Goal: Obtain resource: Download file/media

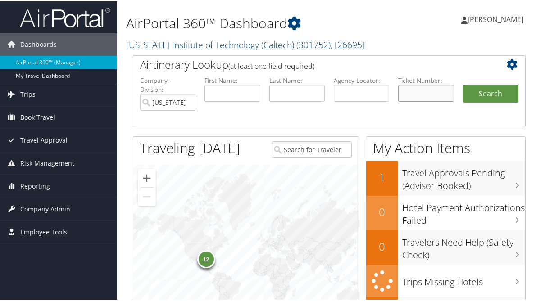
click at [398, 100] on input "text" at bounding box center [425, 92] width 55 height 17
paste input "5267310209844"
type input "5267310209844"
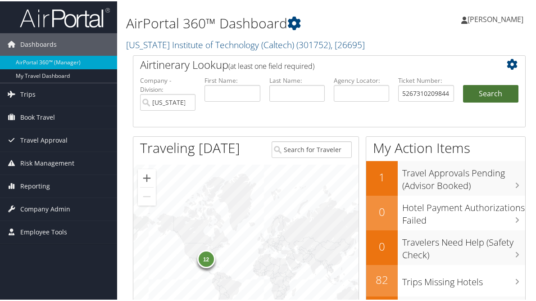
click at [476, 102] on button "Search" at bounding box center [490, 93] width 55 height 18
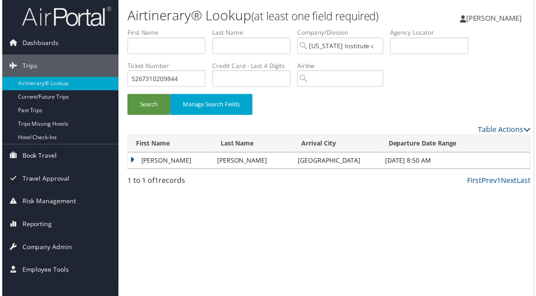
click at [412, 125] on div "Search Manage Search Fields" at bounding box center [329, 76] width 420 height 96
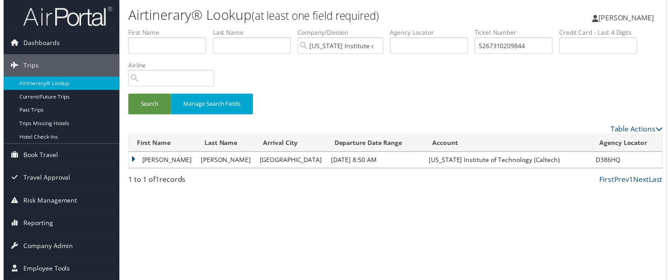
click at [393, 125] on div "Search Manage Search Fields" at bounding box center [396, 76] width 554 height 96
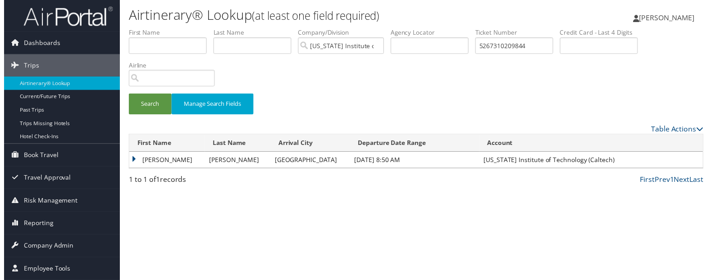
scroll to position [16, 0]
click at [128, 170] on td "ANAGHA" at bounding box center [165, 162] width 77 height 16
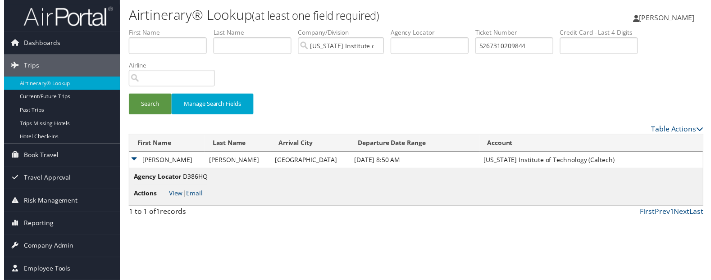
scroll to position [73, 0]
click at [181, 200] on link "View" at bounding box center [174, 195] width 14 height 9
drag, startPoint x: 214, startPoint y: 73, endPoint x: 48, endPoint y: 76, distance: 166.3
click at [49, 76] on div "Dashboards AirPortal 360™ (Manager) My Travel Dashboard Trips Airtinerary® Look…" at bounding box center [358, 143] width 716 height 286
click at [477, 55] on input "5267310209844" at bounding box center [516, 46] width 79 height 17
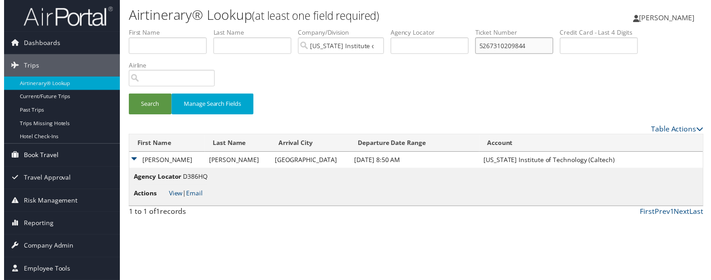
drag, startPoint x: 210, startPoint y: 71, endPoint x: 103, endPoint y: 74, distance: 107.3
click at [103, 74] on div "Dashboards AirPortal 360™ (Manager) My Travel Dashboard Trips Airtinerary® Look…" at bounding box center [358, 143] width 716 height 286
paste input "0017310184512"
click at [152, 112] on button "Search" at bounding box center [147, 105] width 43 height 21
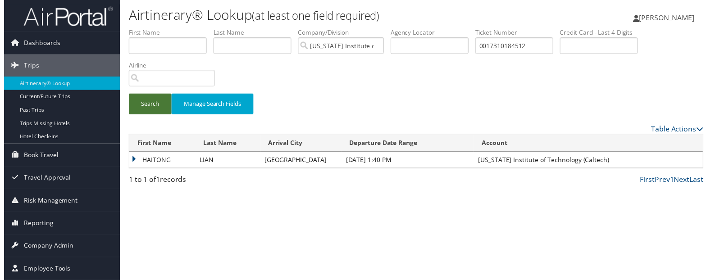
scroll to position [16, 0]
click at [128, 170] on td "HAITONG" at bounding box center [160, 162] width 67 height 16
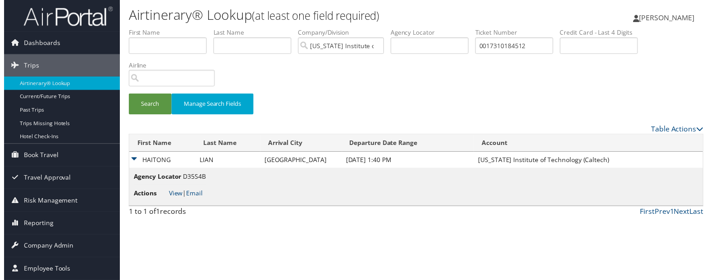
click at [129, 170] on td "HAITONG" at bounding box center [160, 162] width 67 height 16
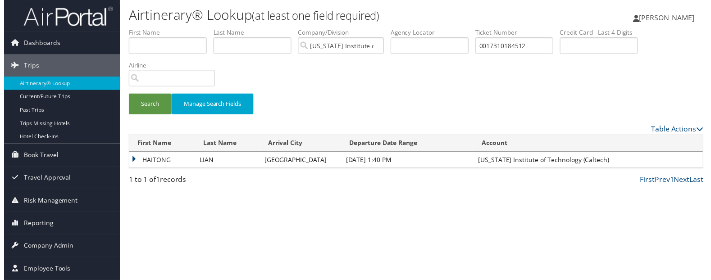
click at [129, 170] on td "HAITONG" at bounding box center [160, 162] width 67 height 16
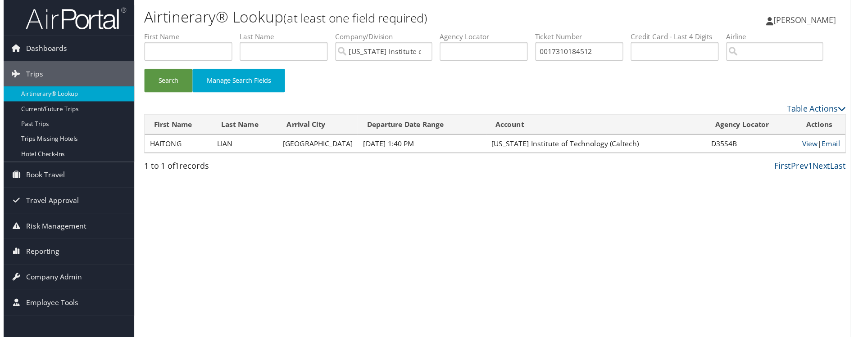
scroll to position [0, 0]
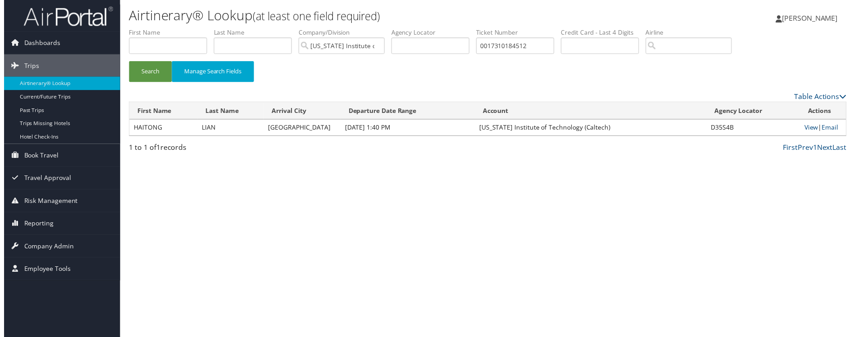
drag, startPoint x: 709, startPoint y: 1, endPoint x: 464, endPoint y: 139, distance: 280.6
click at [462, 91] on div "Search Manage Search Fields" at bounding box center [488, 59] width 738 height 63
click at [536, 133] on link "View" at bounding box center [815, 128] width 14 height 9
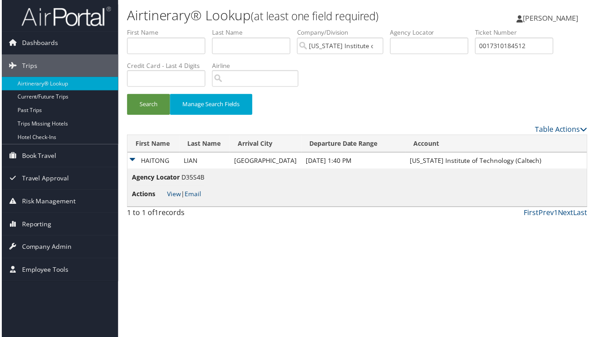
click at [212, 95] on li "Credit Card - Last 4 Digits" at bounding box center [169, 78] width 86 height 33
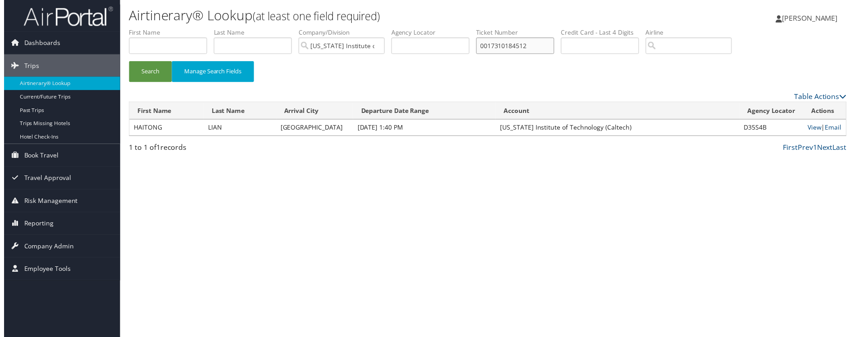
click at [536, 55] on input "0017310184512" at bounding box center [516, 46] width 79 height 17
drag, startPoint x: 712, startPoint y: 70, endPoint x: 597, endPoint y: 75, distance: 115.4
click at [536, 28] on ul "First Name Last Name Departure City Arrival City Company/Division California In…" at bounding box center [488, 28] width 724 height 0
click at [126, 62] on button "Search" at bounding box center [147, 72] width 43 height 21
drag, startPoint x: 728, startPoint y: 64, endPoint x: 529, endPoint y: 67, distance: 198.7
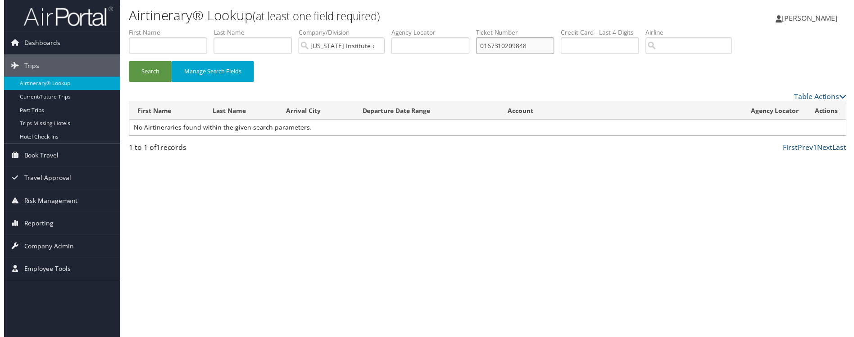
click at [536, 28] on ul "First Name Last Name Departure City Arrival City Company/Division California In…" at bounding box center [488, 28] width 724 height 0
click at [126, 62] on button "Search" at bounding box center [147, 72] width 43 height 21
drag, startPoint x: 738, startPoint y: 68, endPoint x: 591, endPoint y: 69, distance: 146.4
click at [536, 28] on ul "First Name Last Name Departure City Arrival City Company/Division California In…" at bounding box center [488, 28] width 724 height 0
type input "0167310209848"
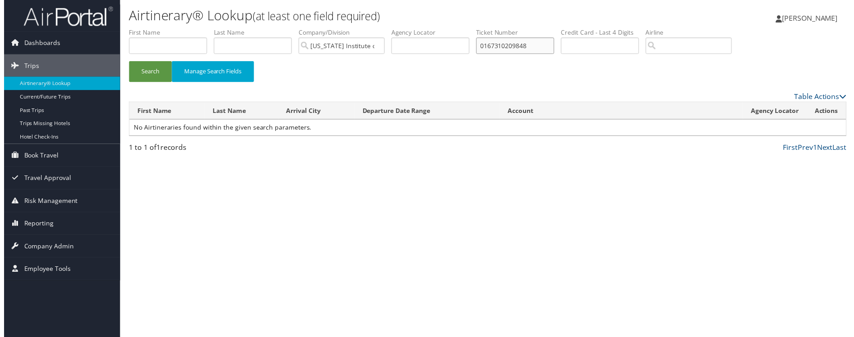
click at [126, 62] on button "Search" at bounding box center [147, 72] width 43 height 21
drag, startPoint x: 747, startPoint y: 61, endPoint x: 615, endPoint y: 63, distance: 132.5
click at [536, 28] on ul "First Name Last Name Departure City Arrival City Company/Division California In…" at bounding box center [488, 28] width 724 height 0
click at [165, 159] on div "Table Actions Please wait. This may take a while depending on your search filte…" at bounding box center [488, 125] width 724 height 67
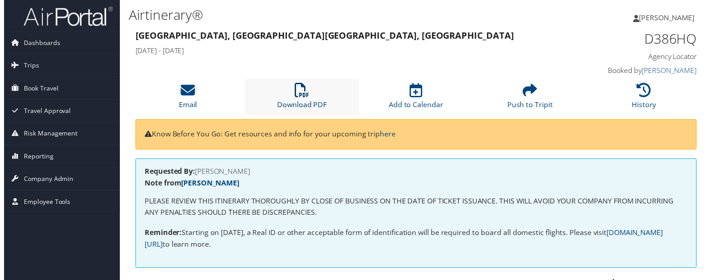
click at [299, 99] on icon at bounding box center [301, 91] width 14 height 14
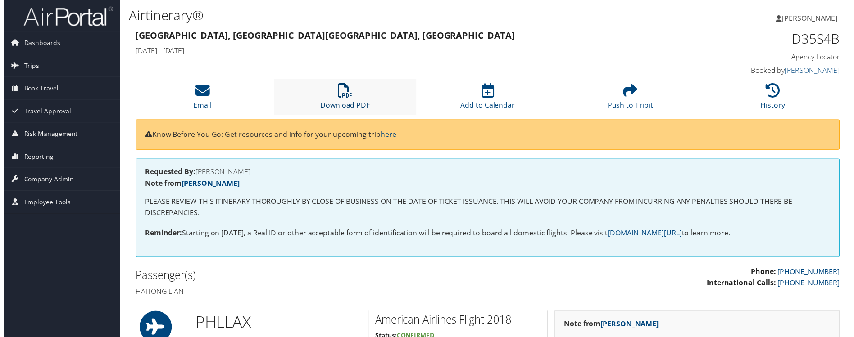
click at [351, 111] on link "Download PDF" at bounding box center [344, 100] width 50 height 22
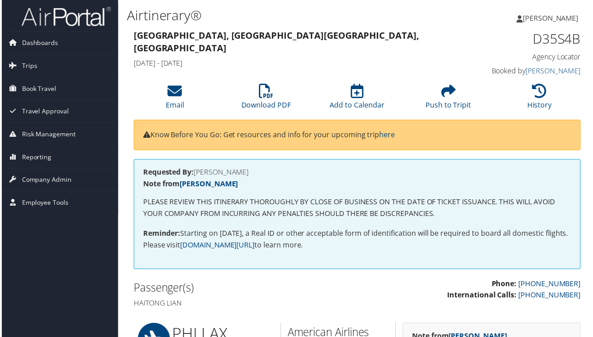
click at [220, 116] on li "Download PDF" at bounding box center [266, 98] width 92 height 36
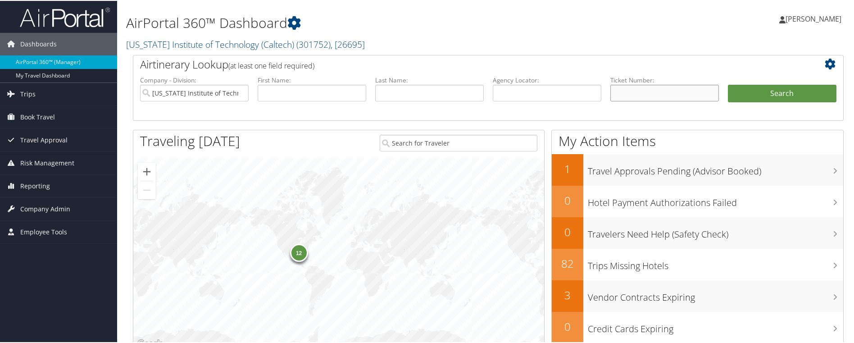
click at [648, 100] on input "text" at bounding box center [664, 92] width 109 height 17
paste input "0167310209848"
type input "0167310209848"
click at [768, 102] on button "Search" at bounding box center [782, 93] width 109 height 18
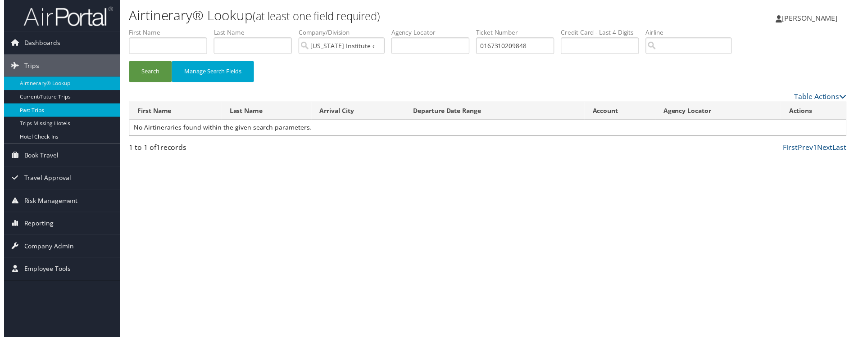
click at [30, 110] on link "Past Trips" at bounding box center [58, 112] width 117 height 14
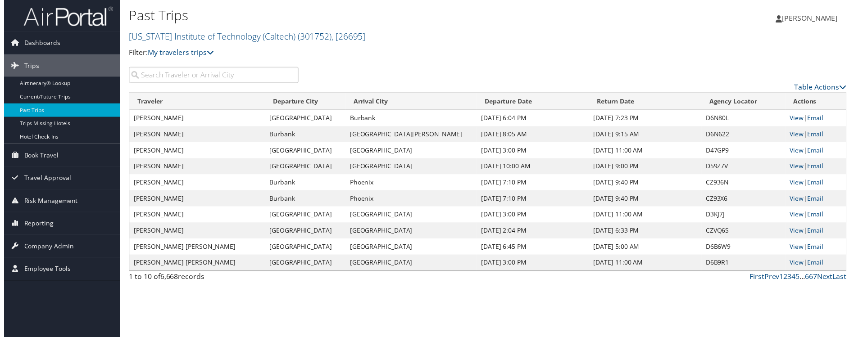
click at [389, 111] on th "Arrival City" at bounding box center [411, 103] width 132 height 18
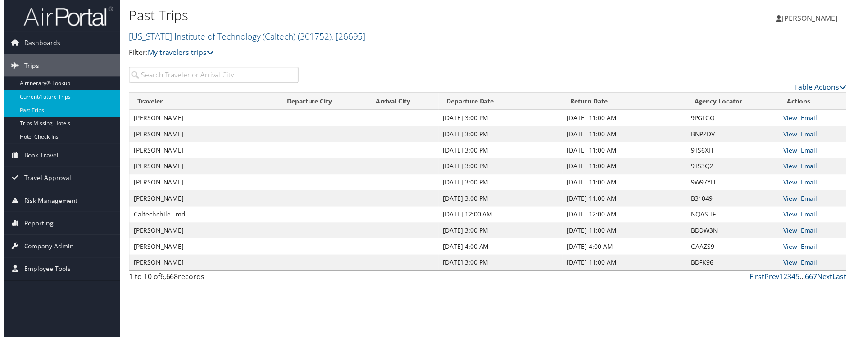
click at [36, 100] on link "Current/Future Trips" at bounding box center [58, 98] width 117 height 14
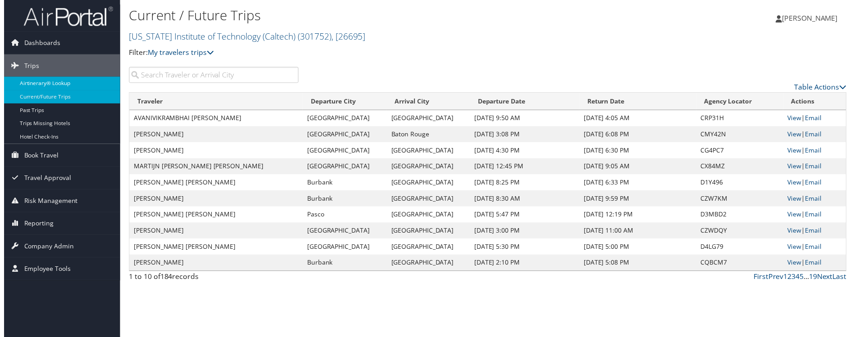
click at [32, 82] on link "Airtinerary® Lookup" at bounding box center [58, 84] width 117 height 14
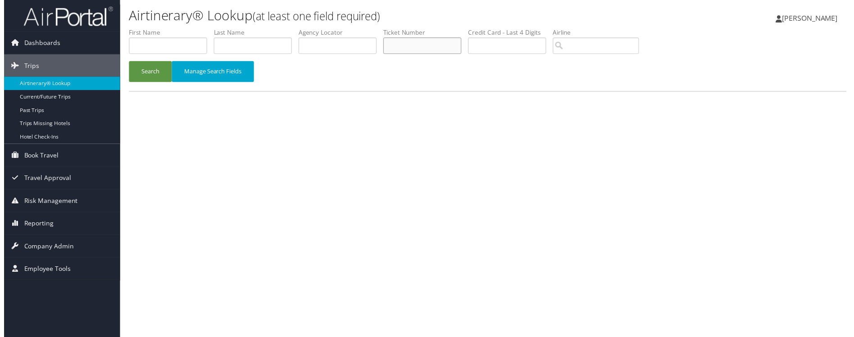
click at [462, 55] on input "text" at bounding box center [422, 46] width 79 height 17
drag, startPoint x: 672, startPoint y: 60, endPoint x: 539, endPoint y: 59, distance: 133.4
click at [462, 55] on input "text" at bounding box center [422, 46] width 79 height 17
paste input "0167310209848"
click at [158, 83] on button "Search" at bounding box center [147, 72] width 43 height 21
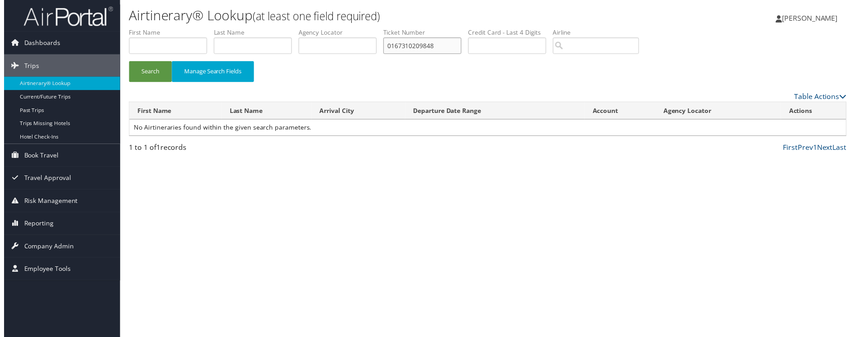
drag, startPoint x: 594, startPoint y: 71, endPoint x: 485, endPoint y: 77, distance: 108.8
click at [485, 28] on ul "First Name Last Name Departure City Arrival City Company/Division Airport/City …" at bounding box center [488, 28] width 724 height 0
click at [126, 62] on button "Search" at bounding box center [147, 72] width 43 height 21
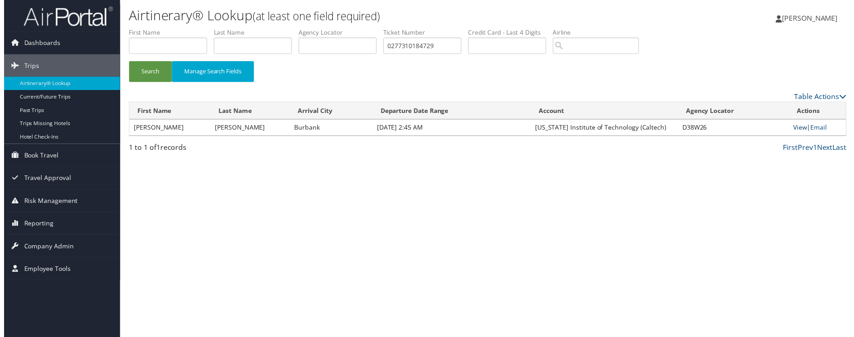
click at [797, 133] on link "View" at bounding box center [804, 128] width 14 height 9
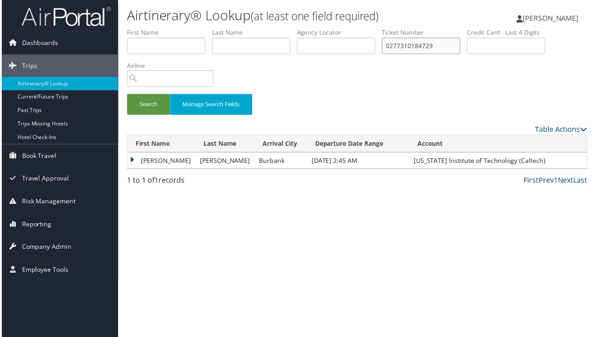
drag, startPoint x: 394, startPoint y: 118, endPoint x: 538, endPoint y: 137, distance: 145.4
click at [538, 125] on form "First Name Last Name Departure City Arrival City Company/Division Airport/City …" at bounding box center [358, 76] width 464 height 96
click at [126, 95] on button "Search" at bounding box center [147, 105] width 43 height 21
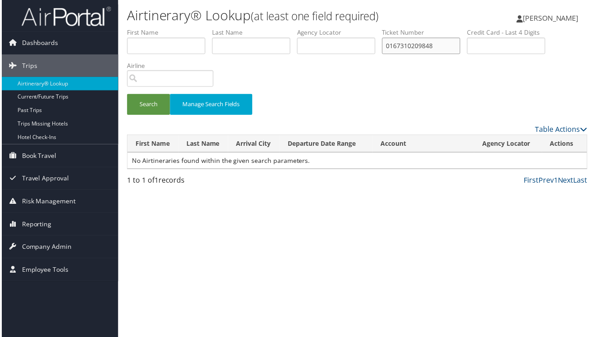
drag, startPoint x: 482, startPoint y: 122, endPoint x: 336, endPoint y: 127, distance: 146.5
click at [336, 28] on ul "First Name Last Name Departure City Arrival City Company/Division Airport/City …" at bounding box center [358, 28] width 464 height 0
type input "8900897591413"
click at [126, 95] on button "Search" at bounding box center [147, 105] width 43 height 21
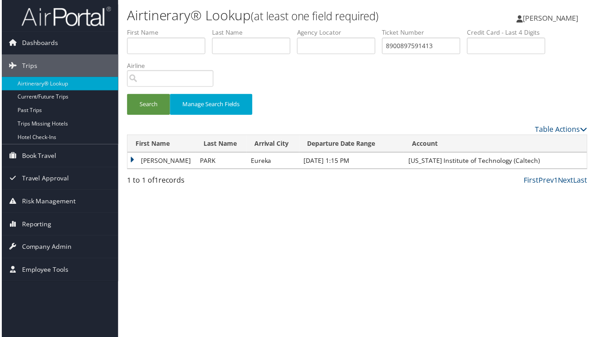
click at [127, 170] on td "JIN" at bounding box center [161, 162] width 68 height 16
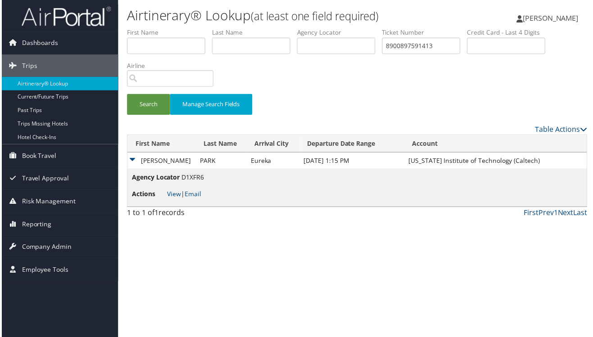
scroll to position [41, 0]
click at [167, 200] on link "View" at bounding box center [174, 195] width 14 height 9
drag, startPoint x: 468, startPoint y: 81, endPoint x: 313, endPoint y: 99, distance: 155.5
click at [318, 28] on ul "First Name Last Name Departure City Arrival City Company/Division Airport/City …" at bounding box center [358, 28] width 464 height 0
click at [126, 95] on button "Search" at bounding box center [147, 105] width 43 height 21
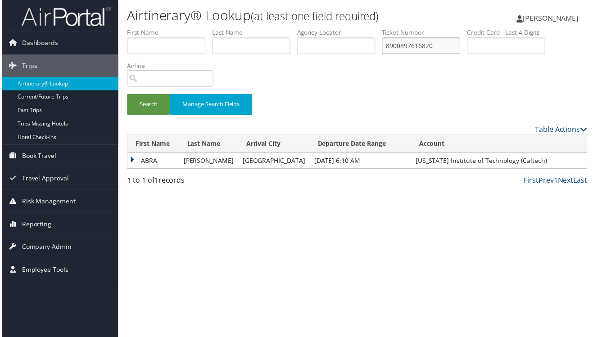
scroll to position [30, 0]
click at [127, 170] on td "ABRA" at bounding box center [153, 162] width 52 height 16
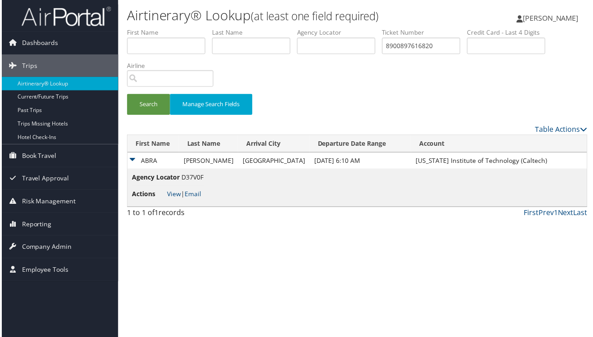
scroll to position [41, 0]
click at [167, 200] on link "View" at bounding box center [174, 195] width 14 height 9
drag, startPoint x: 469, startPoint y: 73, endPoint x: 275, endPoint y: 94, distance: 195.2
click at [290, 28] on ul "First Name Last Name Departure City Arrival City Company/Division Airport/City …" at bounding box center [358, 28] width 464 height 0
click at [126, 95] on button "Search" at bounding box center [147, 105] width 43 height 21
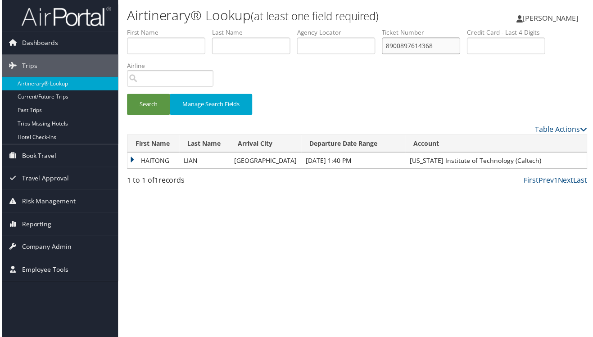
scroll to position [30, 0]
click at [127, 170] on td "HAITONG" at bounding box center [153, 162] width 52 height 16
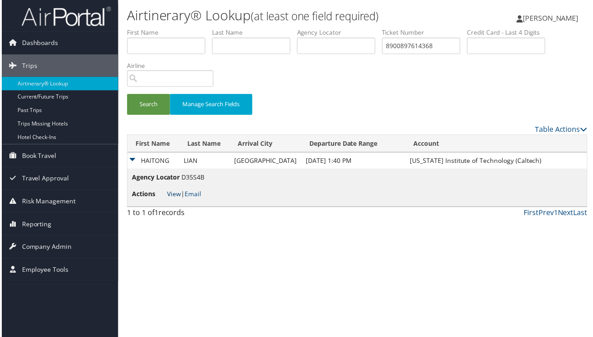
click at [167, 200] on link "View" at bounding box center [174, 195] width 14 height 9
drag, startPoint x: 486, startPoint y: 91, endPoint x: 317, endPoint y: 116, distance: 170.8
click at [323, 114] on form "First Name Last Name Departure City Arrival City Company/Division Airport/City …" at bounding box center [358, 76] width 464 height 96
type input "0017310184543"
click at [126, 95] on button "Search" at bounding box center [147, 105] width 43 height 21
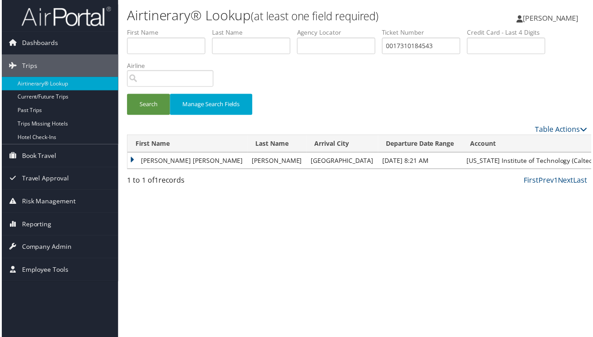
click at [127, 170] on td "CLARA MARIE" at bounding box center [187, 162] width 121 height 16
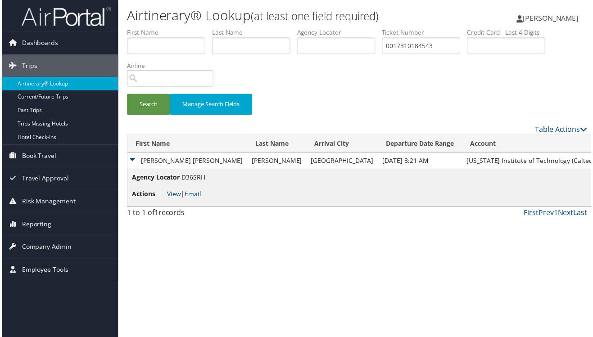
click at [167, 200] on link "View" at bounding box center [174, 195] width 14 height 9
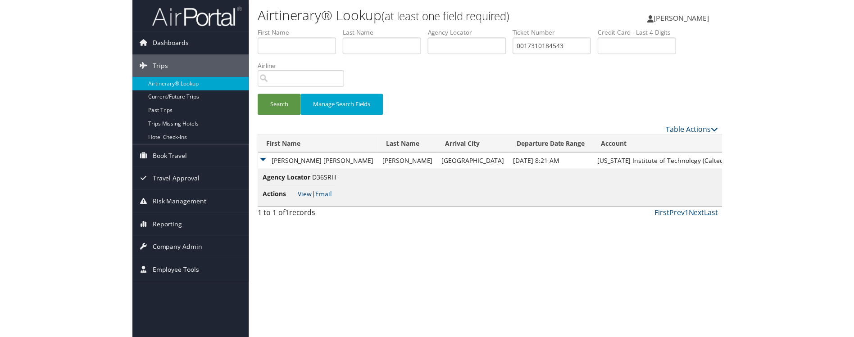
scroll to position [5, 0]
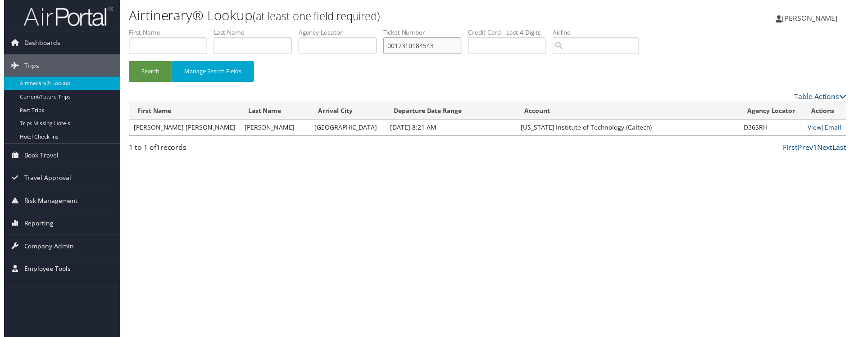
drag, startPoint x: 597, startPoint y: 62, endPoint x: 353, endPoint y: 103, distance: 248.1
click at [364, 91] on form "First Name Last Name Departure City Arrival City Company/Division Airport/City …" at bounding box center [488, 59] width 724 height 63
type input "0017310184543"
click at [126, 62] on button "Search" at bounding box center [147, 72] width 43 height 21
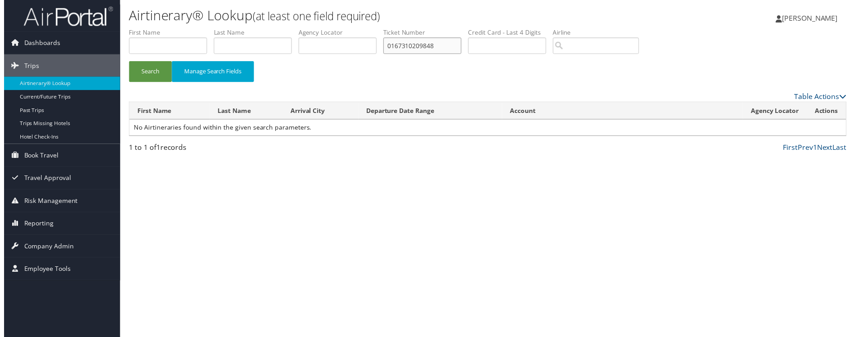
drag, startPoint x: 583, startPoint y: 57, endPoint x: 482, endPoint y: 73, distance: 103.1
click at [482, 28] on ul "First Name Last Name Departure City Arrival City Company/Division Airport/City …" at bounding box center [488, 28] width 724 height 0
click at [126, 62] on button "Search" at bounding box center [147, 72] width 43 height 21
drag, startPoint x: 600, startPoint y: 66, endPoint x: 454, endPoint y: 81, distance: 146.7
click at [469, 28] on ul "First Name Last Name Departure City Arrival City Company/Division Airport/City …" at bounding box center [488, 28] width 724 height 0
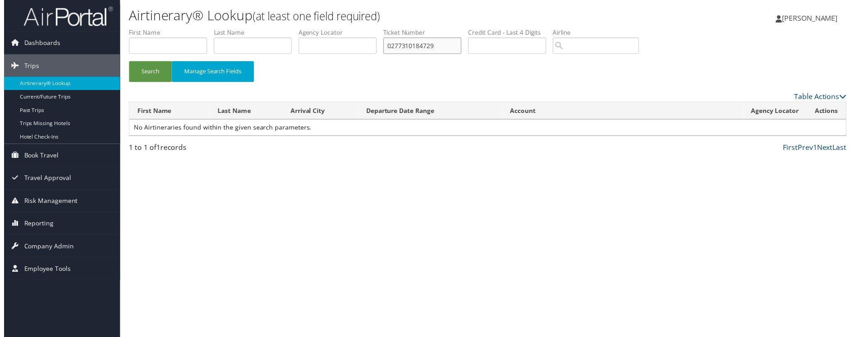
click at [126, 62] on button "Search" at bounding box center [147, 72] width 43 height 21
click at [811, 133] on link "View" at bounding box center [818, 128] width 14 height 9
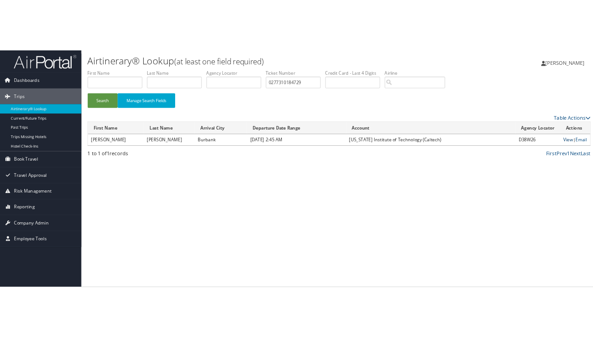
scroll to position [30, 0]
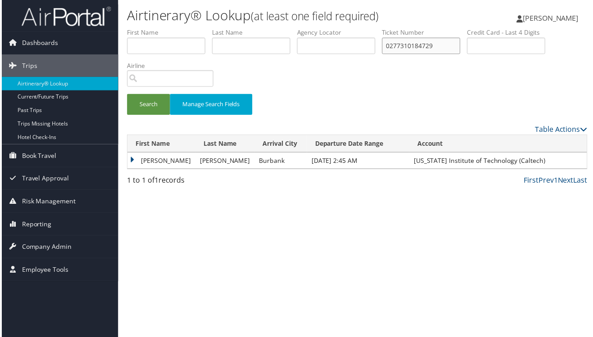
drag, startPoint x: 472, startPoint y: 88, endPoint x: 255, endPoint y: 70, distance: 217.0
click at [269, 28] on ul "First Name Last Name Departure City Arrival City Company/Division Airport/City …" at bounding box center [358, 28] width 464 height 0
click at [126, 95] on button "Search" at bounding box center [147, 105] width 43 height 21
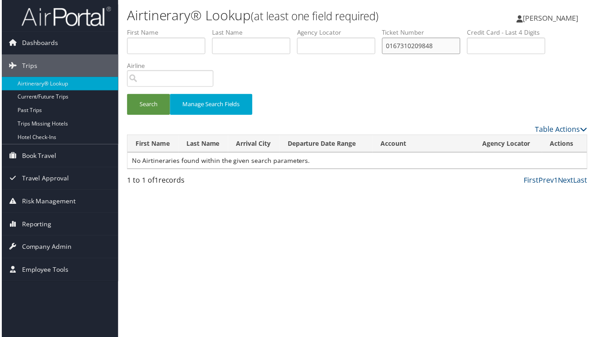
drag, startPoint x: 483, startPoint y: 86, endPoint x: 310, endPoint y: 110, distance: 174.7
click at [341, 28] on ul "First Name Last Name Departure City Arrival City Company/Division Airport/City …" at bounding box center [358, 28] width 464 height 0
click at [126, 95] on button "Search" at bounding box center [147, 105] width 43 height 21
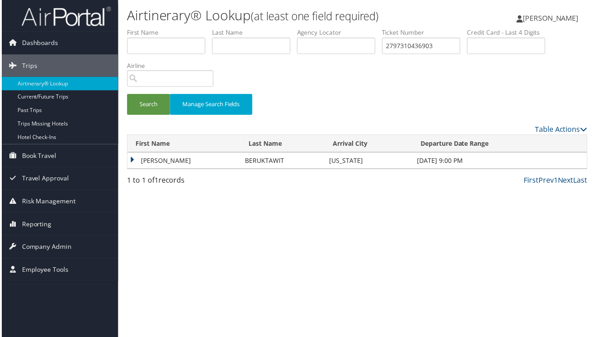
click at [127, 170] on td "GEBREAMLAK TESFATSION" at bounding box center [184, 162] width 114 height 16
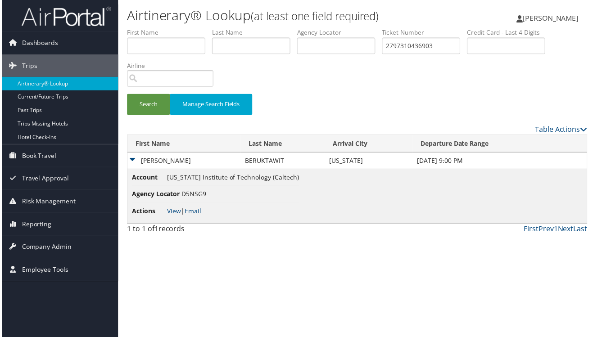
scroll to position [67, 0]
click at [167, 217] on link "View" at bounding box center [174, 212] width 14 height 9
drag, startPoint x: 477, startPoint y: 45, endPoint x: 275, endPoint y: 81, distance: 205.0
click at [356, 28] on ul "First Name Last Name Departure City Arrival City Company/Division Airport/City …" at bounding box center [358, 28] width 464 height 0
click at [126, 95] on button "Search" at bounding box center [147, 105] width 43 height 21
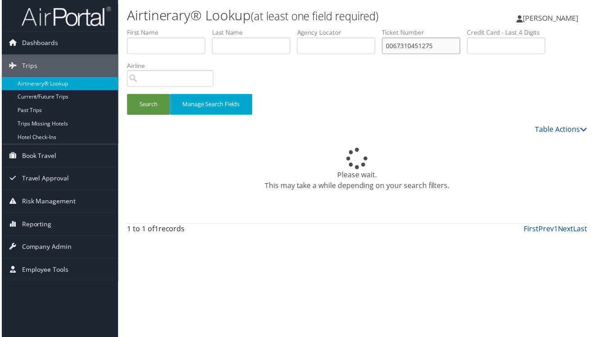
scroll to position [30, 0]
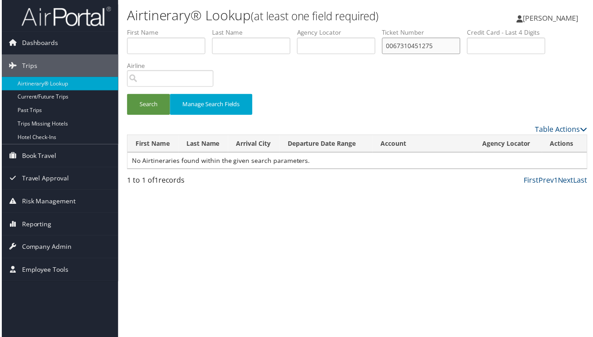
drag, startPoint x: 468, startPoint y: 89, endPoint x: 313, endPoint y: 115, distance: 156.7
click at [313, 115] on form "First Name Last Name Departure City Arrival City Company/Division Airport/City …" at bounding box center [358, 76] width 464 height 96
click at [126, 95] on button "Search" at bounding box center [147, 105] width 43 height 21
drag, startPoint x: 462, startPoint y: 95, endPoint x: 385, endPoint y: 109, distance: 78.7
click at [391, 61] on li "Ticket Number 279730436903" at bounding box center [426, 44] width 86 height 33
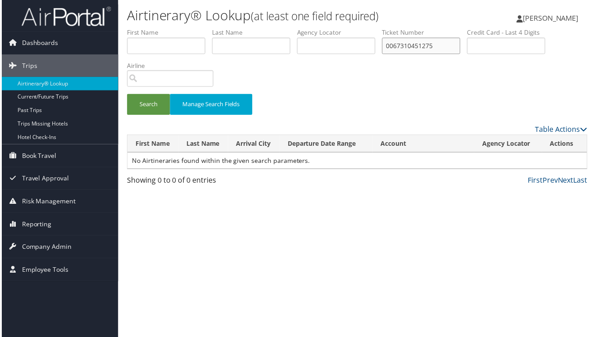
type input "0067310451275"
click at [126, 95] on button "Search" at bounding box center [147, 105] width 43 height 21
click at [212, 55] on input "text" at bounding box center [251, 46] width 79 height 17
type input "B"
click at [126, 95] on button "Search" at bounding box center [147, 105] width 43 height 21
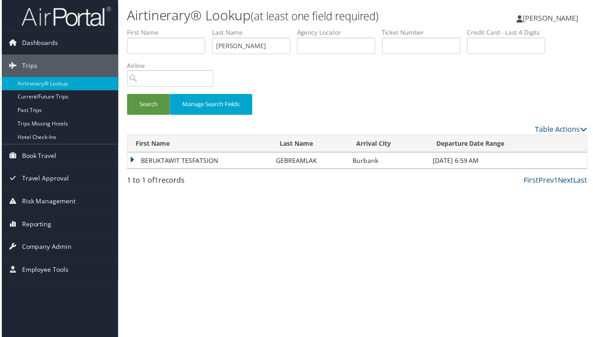
click at [127, 170] on td "BERUKTAWIT TESFATSION" at bounding box center [200, 162] width 146 height 16
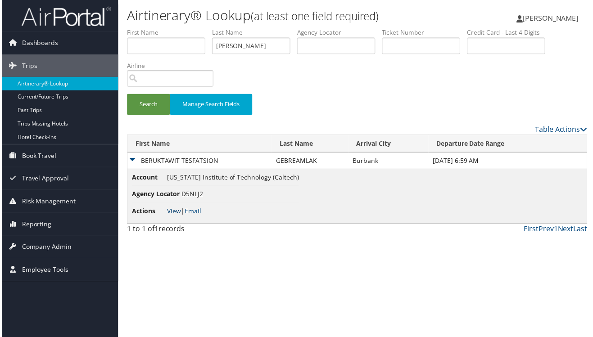
click at [167, 217] on link "View" at bounding box center [174, 212] width 14 height 9
click at [212, 55] on input "Gebreamlak" at bounding box center [251, 46] width 79 height 17
type input "G"
type input "0067310451275"
click at [126, 95] on button "Search" at bounding box center [147, 105] width 43 height 21
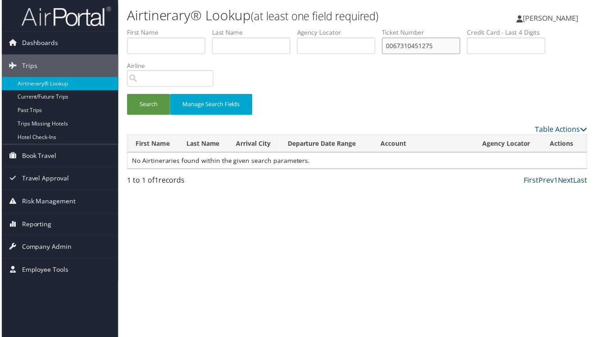
drag, startPoint x: 477, startPoint y: 86, endPoint x: 328, endPoint y: 122, distance: 153.0
click at [336, 117] on form "First Name Last Name Departure City Arrival City Company/Division Airport/City …" at bounding box center [358, 76] width 464 height 96
type input "0067310451275"
click at [126, 95] on button "Search" at bounding box center [147, 105] width 43 height 21
drag, startPoint x: 469, startPoint y: 90, endPoint x: 392, endPoint y: 105, distance: 78.8
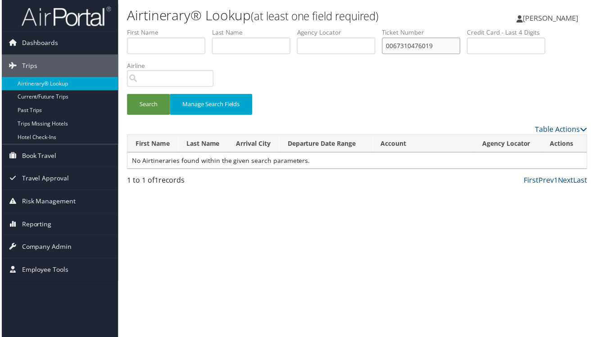
click at [392, 61] on li "Ticket Number 0067310476019" at bounding box center [426, 44] width 86 height 33
click at [462, 55] on input "0067310476019" at bounding box center [422, 46] width 79 height 17
click at [126, 95] on button "Search" at bounding box center [147, 105] width 43 height 21
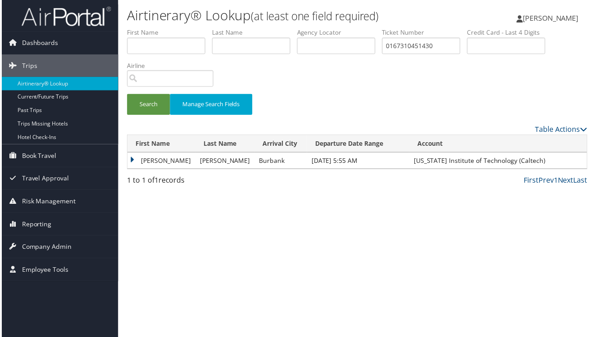
click at [127, 170] on td "ANYA ITZEL" at bounding box center [161, 162] width 68 height 16
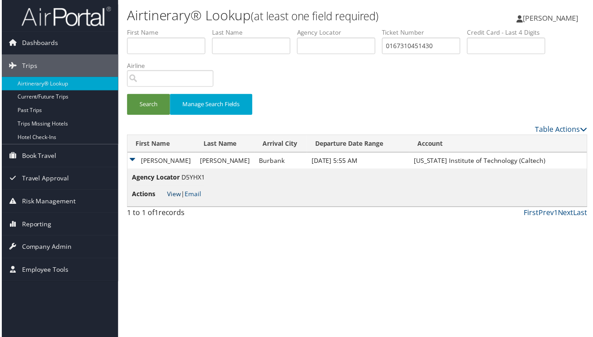
click at [167, 200] on link "View" at bounding box center [174, 195] width 14 height 9
drag, startPoint x: 490, startPoint y: 89, endPoint x: 219, endPoint y: 152, distance: 278.5
click at [267, 28] on ul "First Name Last Name Departure City Arrival City Company/Division Airport/City …" at bounding box center [358, 28] width 464 height 0
click at [126, 95] on button "Search" at bounding box center [147, 105] width 43 height 21
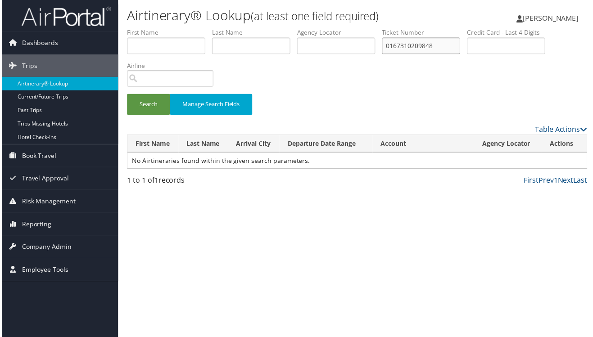
drag, startPoint x: 481, startPoint y: 91, endPoint x: 284, endPoint y: 113, distance: 198.6
click at [320, 114] on form "First Name Last Name Departure City Arrival City Company/Division Airport/City …" at bounding box center [358, 76] width 464 height 96
click at [126, 95] on button "Search" at bounding box center [147, 105] width 43 height 21
drag, startPoint x: 476, startPoint y: 94, endPoint x: 459, endPoint y: 340, distance: 246.6
click at [469, 61] on li "Ticket Number 0167310184605" at bounding box center [426, 44] width 86 height 33
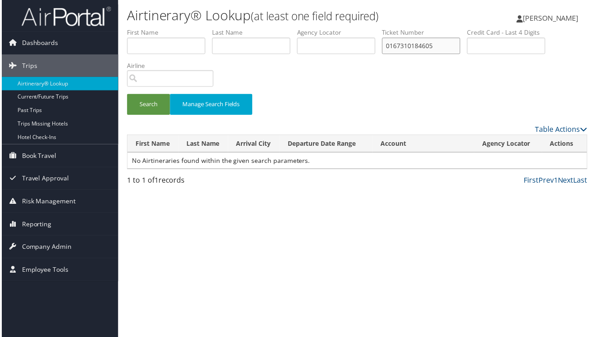
drag, startPoint x: 485, startPoint y: 93, endPoint x: 378, endPoint y: 96, distance: 106.8
click at [378, 28] on ul "First Name Last Name Departure City Arrival City Company/Division Airport/City …" at bounding box center [358, 28] width 464 height 0
paste input "5267310239664"
click at [126, 116] on button "Search" at bounding box center [147, 105] width 43 height 21
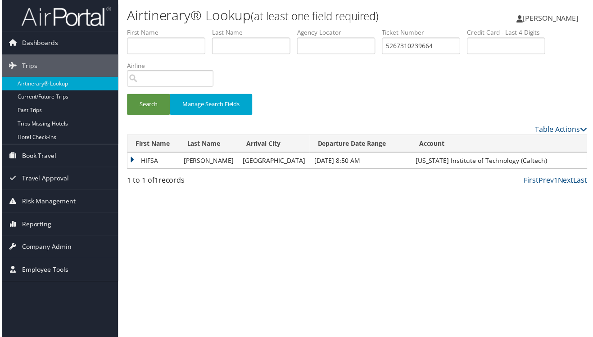
click at [127, 170] on td "HIFSA" at bounding box center [153, 162] width 52 height 16
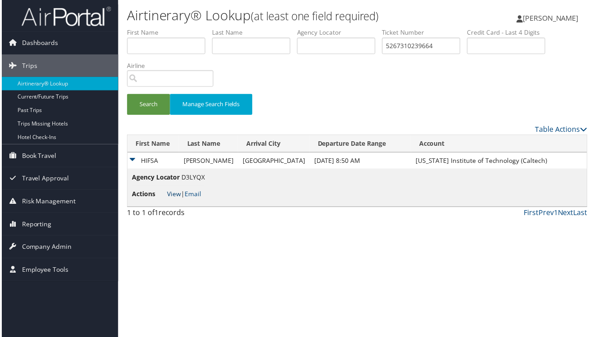
click at [167, 200] on link "View" at bounding box center [174, 195] width 14 height 9
drag, startPoint x: 396, startPoint y: 95, endPoint x: 490, endPoint y: 98, distance: 93.3
click at [462, 55] on input "5267310239664" at bounding box center [422, 46] width 79 height 17
drag, startPoint x: 478, startPoint y: 96, endPoint x: 410, endPoint y: 97, distance: 68.5
click at [410, 55] on input "2673102396645" at bounding box center [422, 46] width 79 height 17
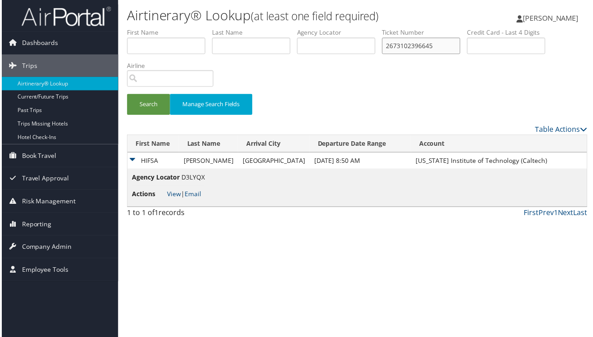
click at [393, 55] on input "2673102396645" at bounding box center [422, 46] width 79 height 17
type input "7310239626645"
drag, startPoint x: 395, startPoint y: 91, endPoint x: 491, endPoint y: 96, distance: 96.1
click at [462, 55] on input "7310239626645" at bounding box center [422, 46] width 79 height 17
paste input "0167310251061"
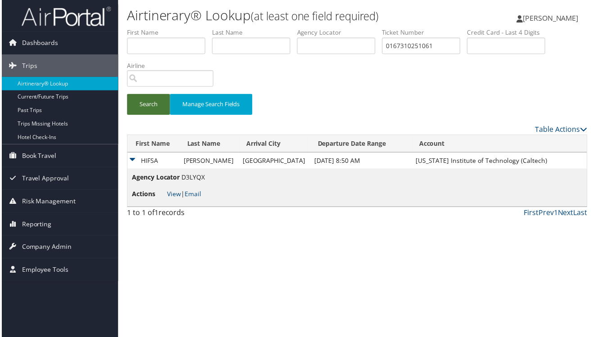
click at [126, 116] on button "Search" at bounding box center [147, 105] width 43 height 21
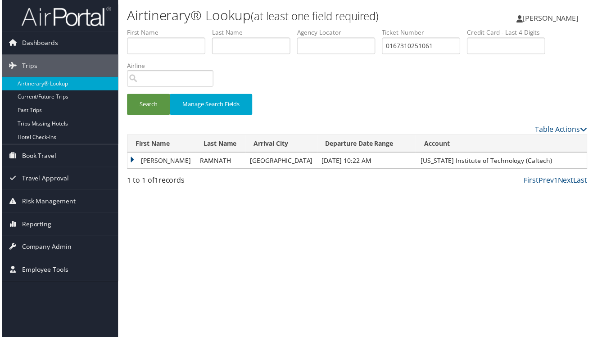
click at [127, 170] on td "ANAGHA" at bounding box center [161, 162] width 68 height 16
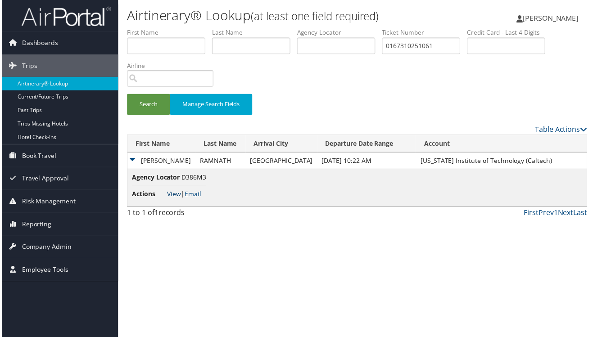
click at [167, 200] on link "View" at bounding box center [174, 195] width 14 height 9
drag, startPoint x: 480, startPoint y: 87, endPoint x: 479, endPoint y: 92, distance: 4.6
click at [462, 55] on input "0167310251061" at bounding box center [422, 46] width 79 height 17
drag, startPoint x: 474, startPoint y: 92, endPoint x: 386, endPoint y: 97, distance: 88.9
click at [386, 28] on ul "First Name Last Name Departure City Arrival City Company/Division Airport/City …" at bounding box center [358, 28] width 464 height 0
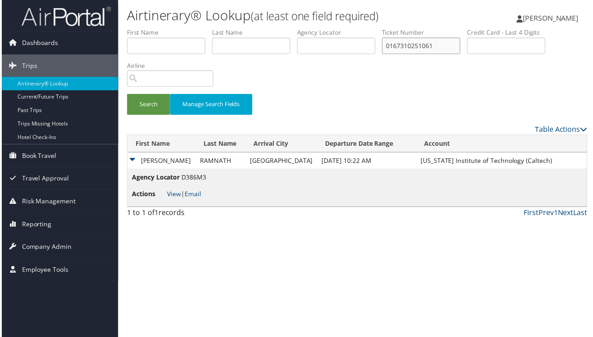
paste input "2"
click at [126, 116] on button "Search" at bounding box center [147, 105] width 43 height 21
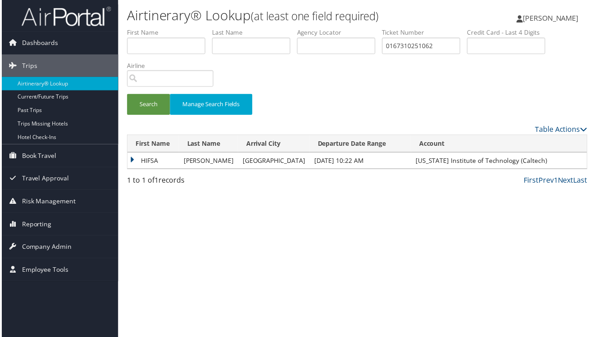
click at [127, 170] on td "HIFSA" at bounding box center [153, 162] width 52 height 16
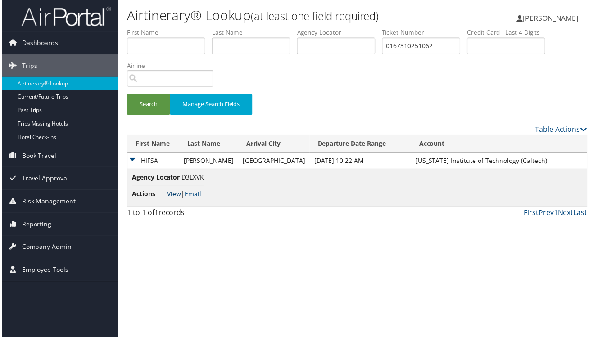
click at [167, 200] on link "View" at bounding box center [174, 195] width 14 height 9
drag, startPoint x: 483, startPoint y: 90, endPoint x: 374, endPoint y: 97, distance: 108.8
click at [374, 28] on ul "First Name Last Name Departure City Arrival City Company/Division Airport/City …" at bounding box center [358, 28] width 464 height 0
paste input "5267310390087"
click at [126, 116] on button "Search" at bounding box center [147, 105] width 43 height 21
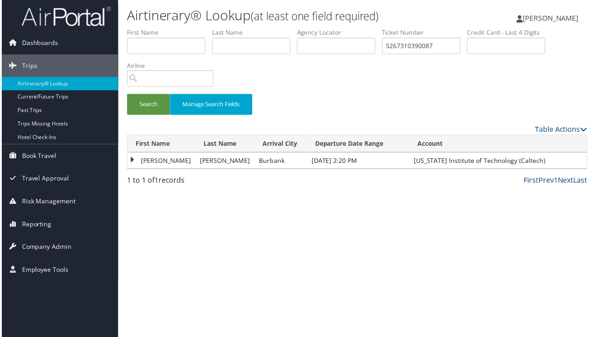
click at [127, 170] on td "HANNAH ROSE" at bounding box center [161, 162] width 68 height 16
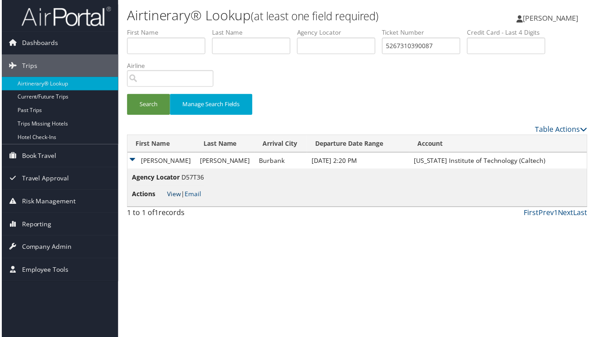
click at [167, 200] on link "View" at bounding box center [174, 195] width 14 height 9
drag, startPoint x: 423, startPoint y: 91, endPoint x: 491, endPoint y: 91, distance: 68.0
click at [462, 55] on input "5267310390087" at bounding box center [422, 46] width 79 height 17
paste input "0277310239639"
type input "0277310239639"
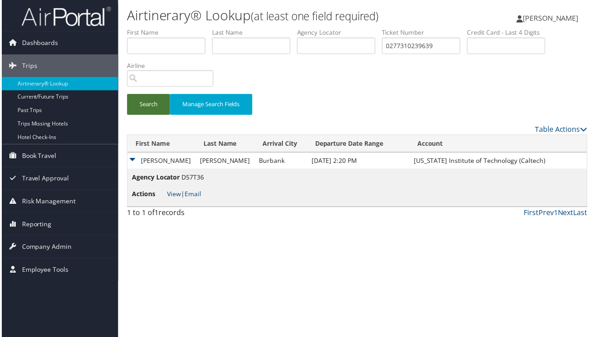
click at [126, 116] on button "Search" at bounding box center [147, 105] width 43 height 21
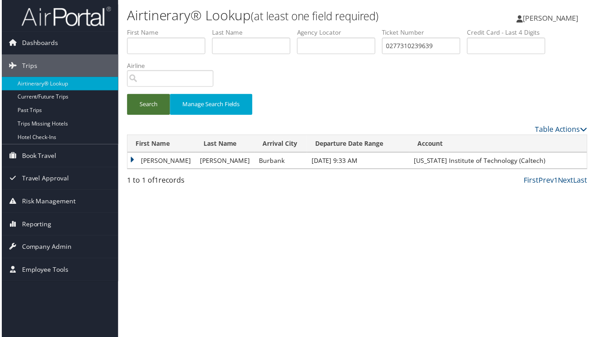
scroll to position [0, 0]
click at [127, 170] on td "JAMISON GRACE" at bounding box center [161, 162] width 68 height 16
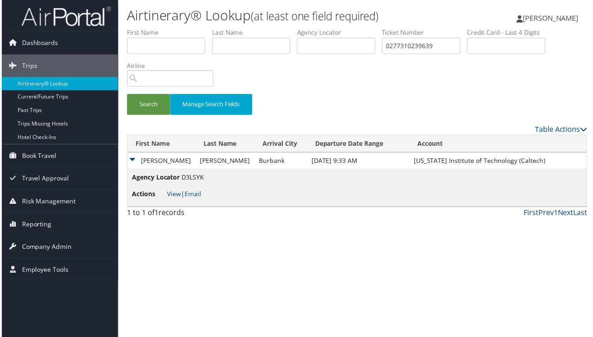
scroll to position [41, 0]
click at [167, 200] on link "View" at bounding box center [174, 195] width 14 height 9
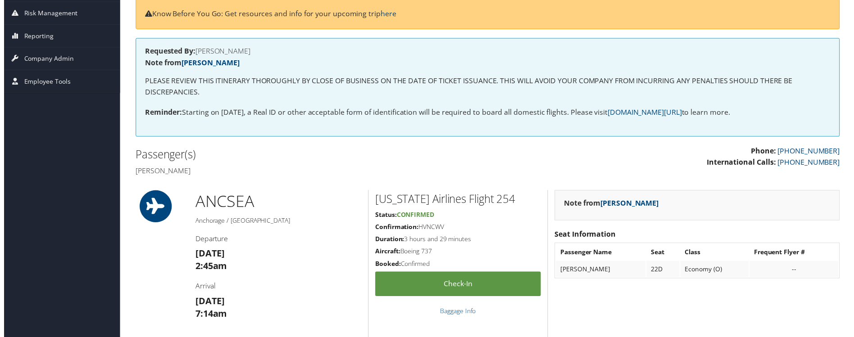
scroll to position [54, 0]
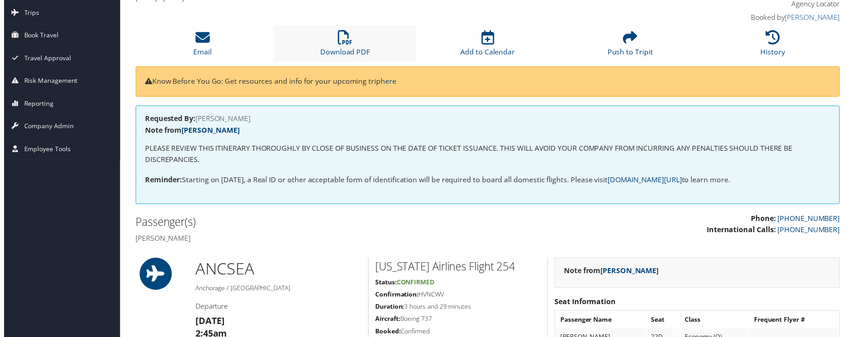
click at [345, 63] on li "Download PDF" at bounding box center [345, 44] width 144 height 36
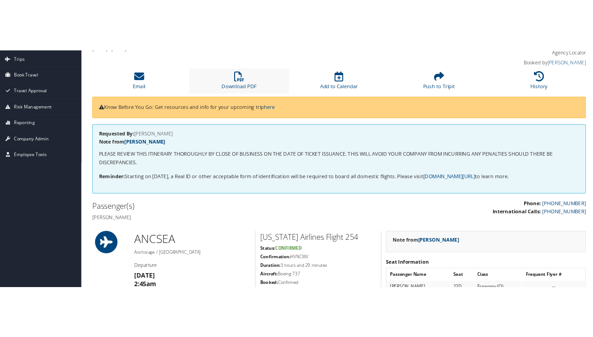
scroll to position [83, 0]
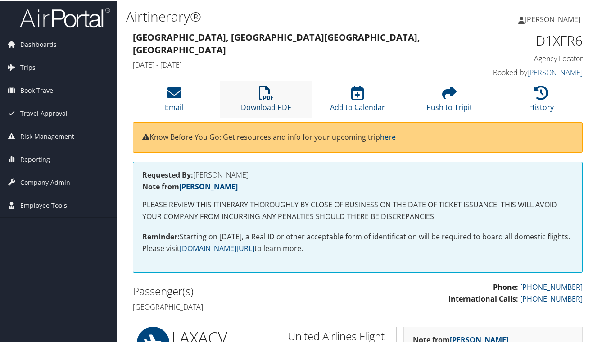
click at [241, 111] on link "Download PDF" at bounding box center [266, 100] width 50 height 22
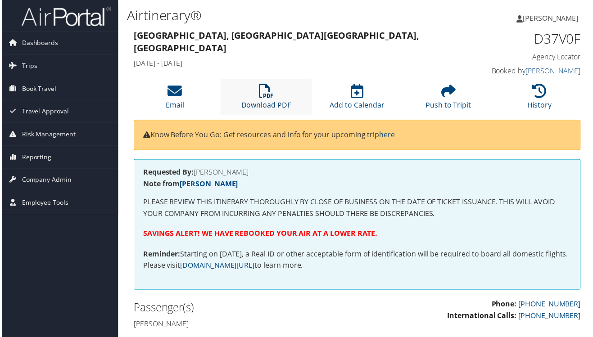
click at [241, 111] on link "Download PDF" at bounding box center [266, 100] width 50 height 22
click at [220, 116] on li "Download PDF" at bounding box center [266, 98] width 92 height 36
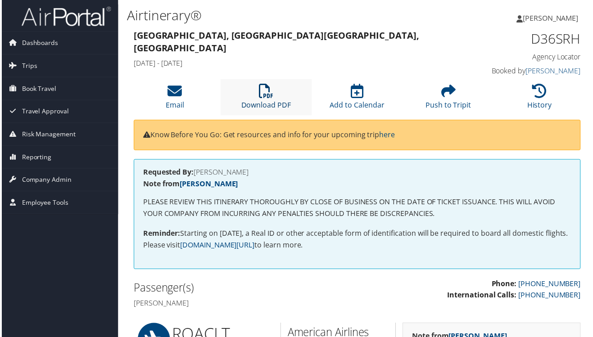
click at [241, 111] on link "Download PDF" at bounding box center [266, 100] width 50 height 22
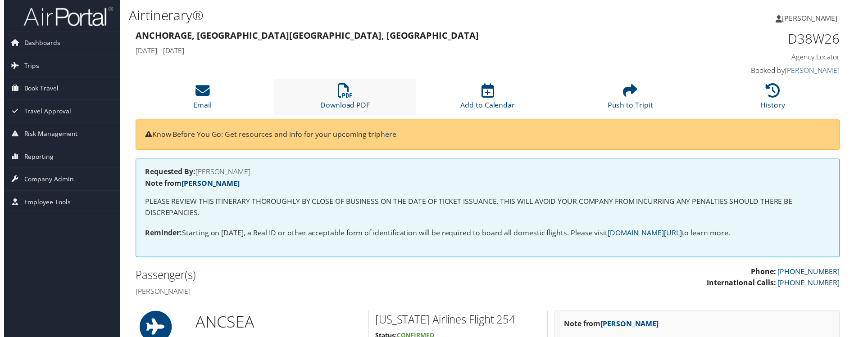
click at [343, 116] on li "Download PDF" at bounding box center [345, 98] width 144 height 36
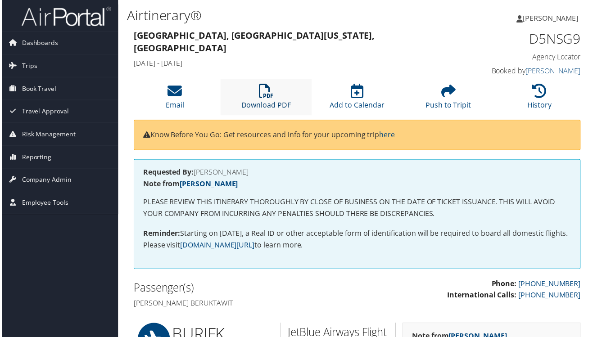
click at [241, 111] on link "Download PDF" at bounding box center [266, 100] width 50 height 22
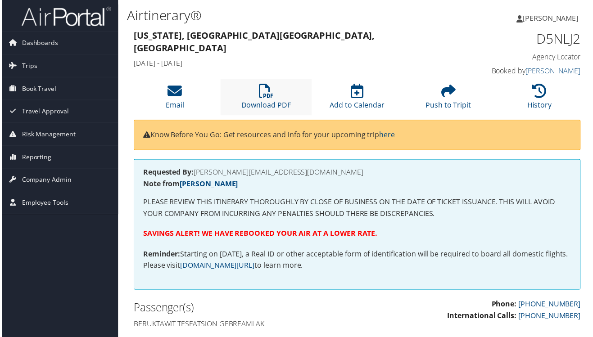
click at [220, 116] on li "Download PDF" at bounding box center [266, 98] width 92 height 36
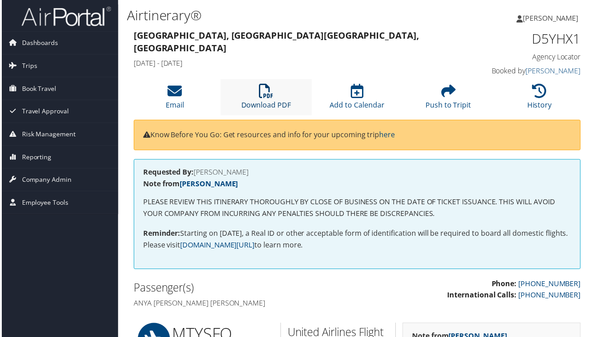
click at [241, 111] on link "Download PDF" at bounding box center [266, 100] width 50 height 22
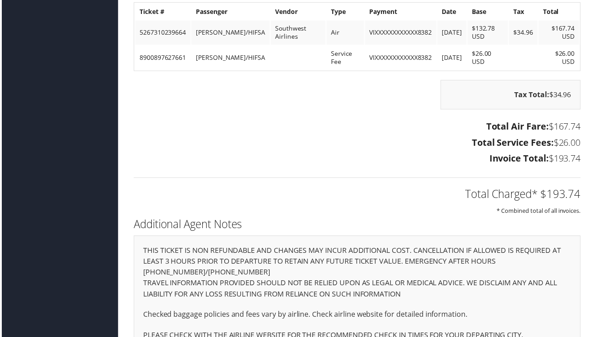
scroll to position [947, 0]
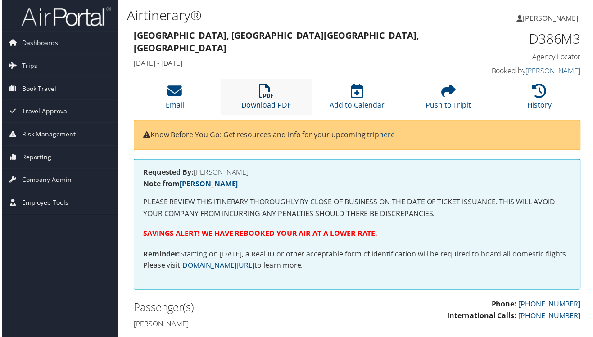
click at [241, 111] on link "Download PDF" at bounding box center [266, 100] width 50 height 22
click at [259, 99] on icon at bounding box center [266, 91] width 14 height 14
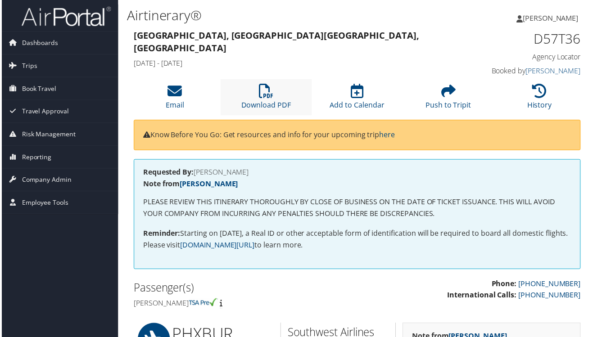
click at [220, 116] on li "Download PDF" at bounding box center [266, 98] width 92 height 36
click at [241, 111] on link "Download PDF" at bounding box center [266, 100] width 50 height 22
